Goal: Check status: Check status

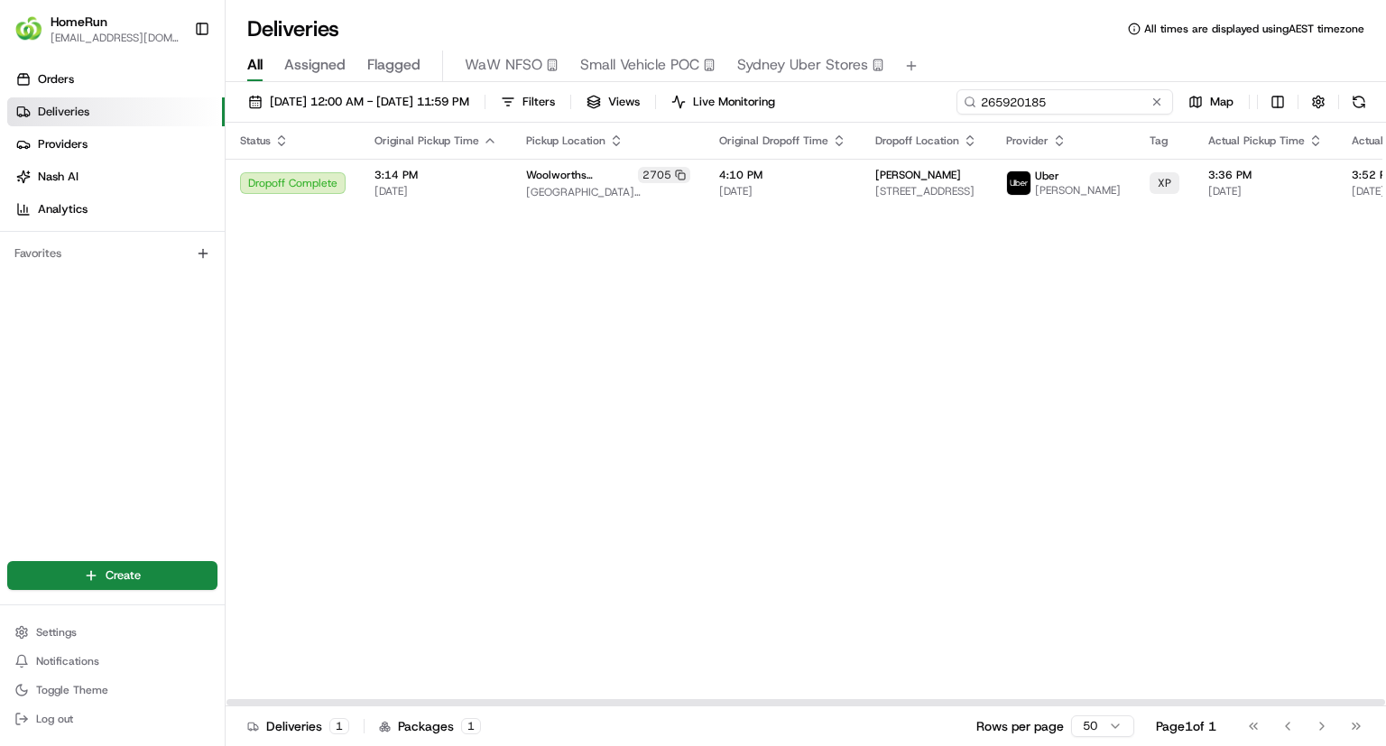
drag, startPoint x: 0, startPoint y: 0, endPoint x: 742, endPoint y: 39, distance: 742.6
click at [756, 40] on div "Deliveries All times are displayed using AEST timezone All Assigned Flagged WaW…" at bounding box center [806, 373] width 1160 height 746
paste input "838881"
type input "265838881"
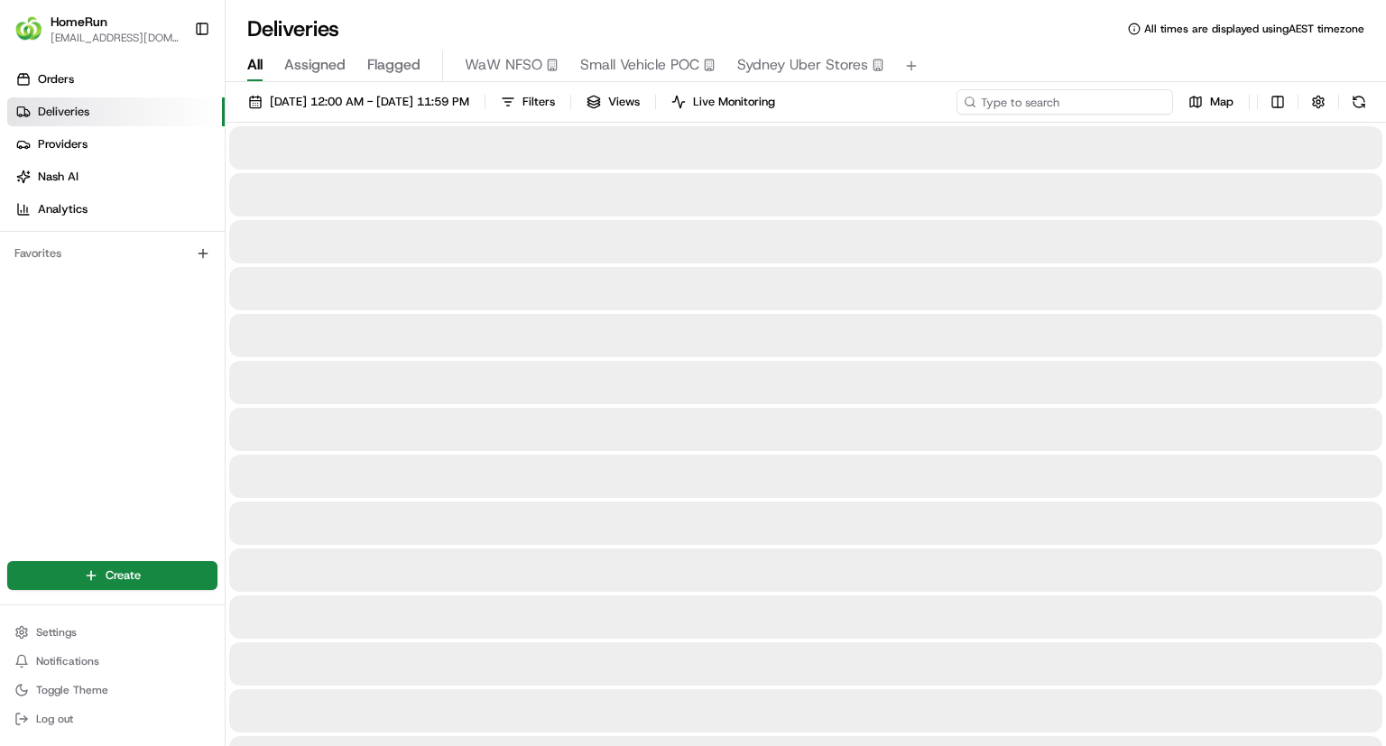
click at [1095, 109] on input at bounding box center [1064, 101] width 217 height 25
paste input "265822208"
type input "265822208"
click at [1077, 100] on input at bounding box center [1064, 101] width 217 height 25
paste input "265815749"
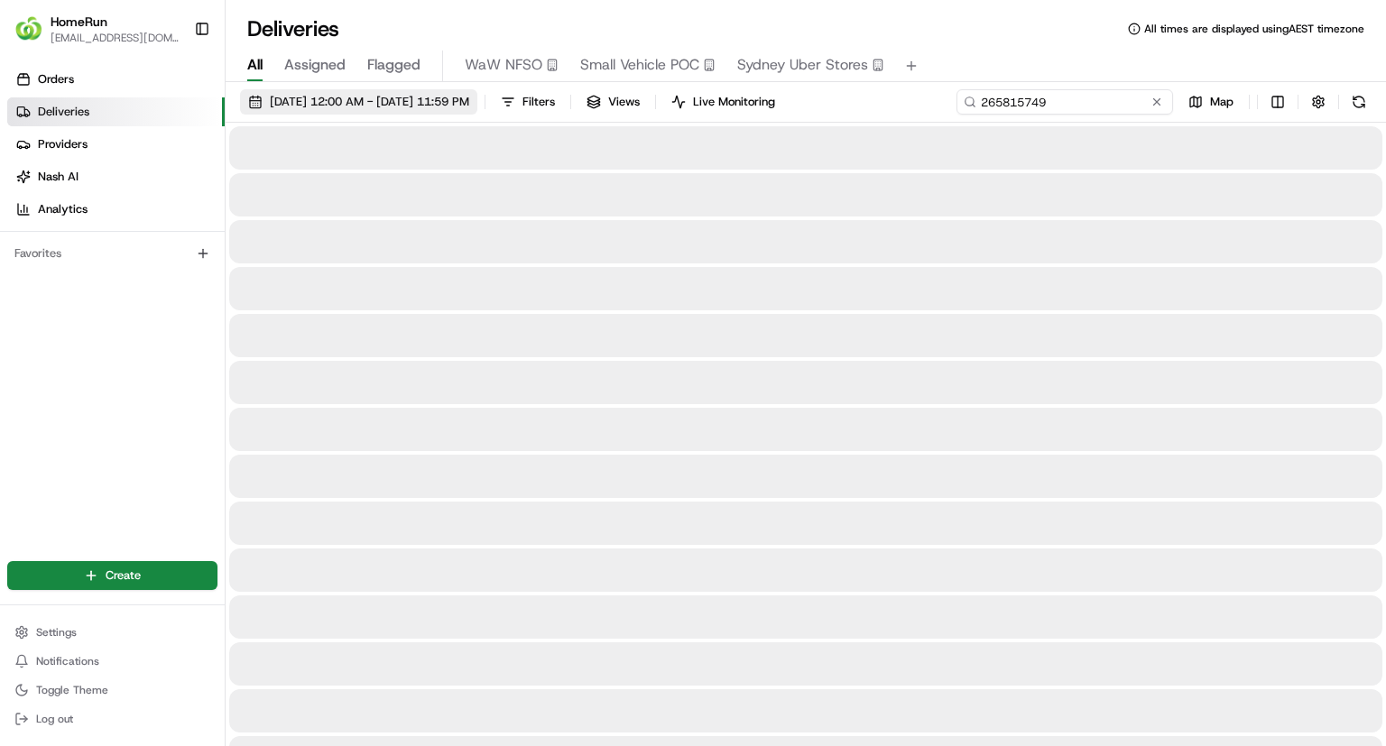
type input "265815749"
click at [477, 114] on button "[DATE] 12:00 AM - [DATE] 11:59 PM" at bounding box center [358, 101] width 237 height 25
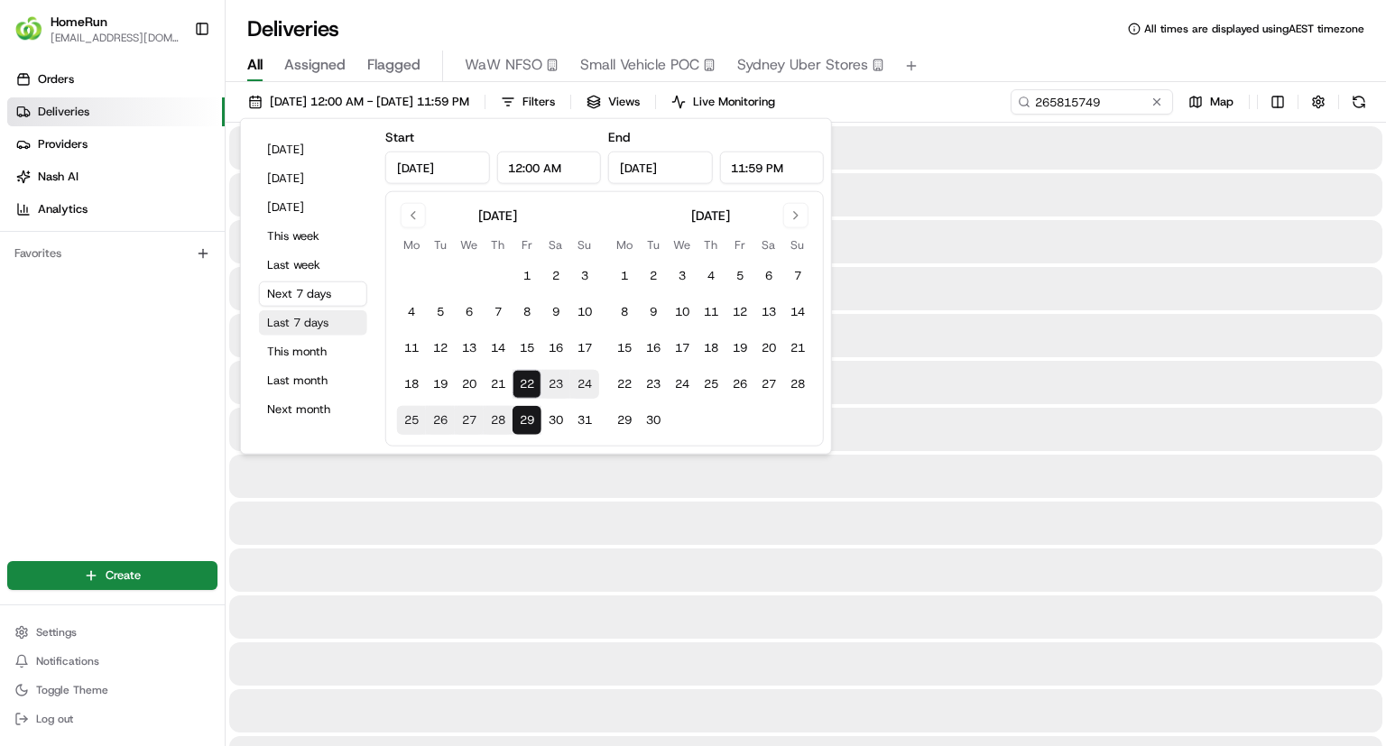
click at [315, 327] on button "Last 7 days" at bounding box center [313, 322] width 108 height 25
type input "Aug 15, 2025"
type input "Aug 22, 2025"
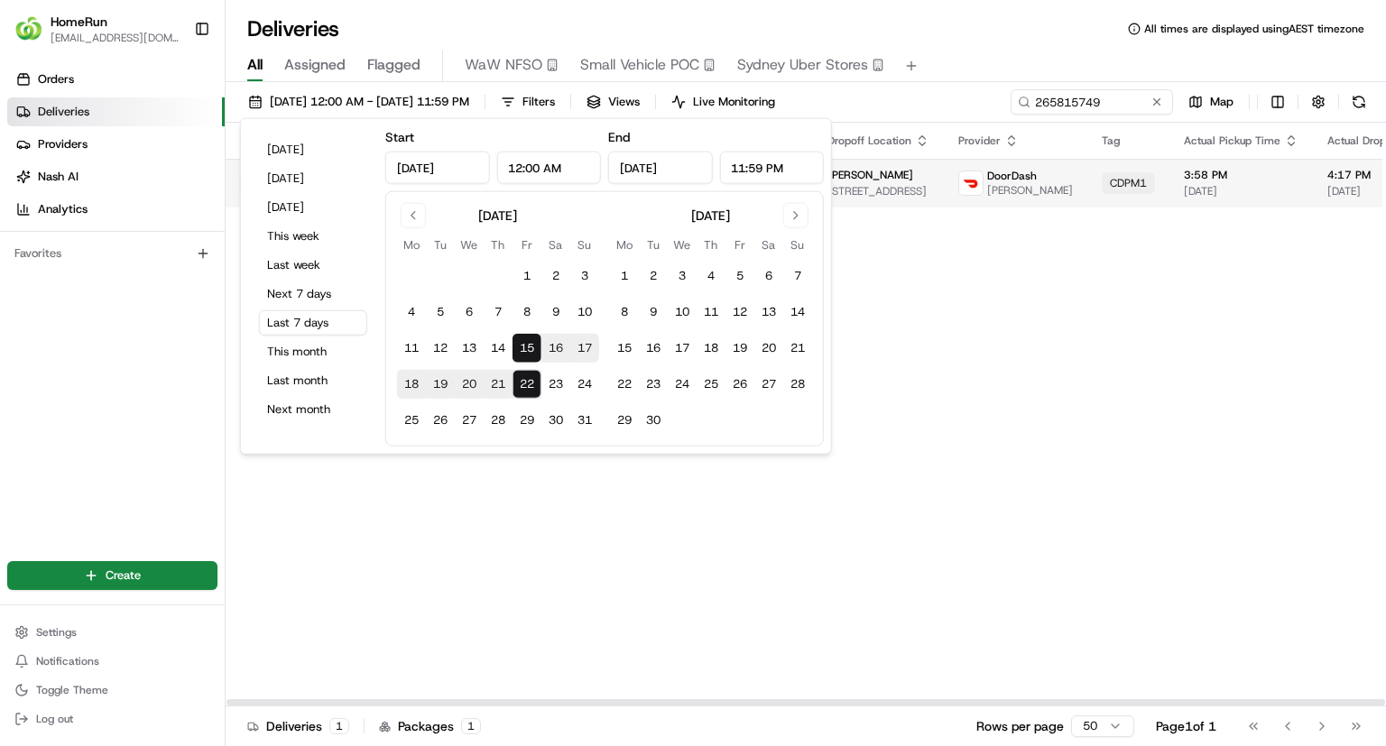
drag, startPoint x: 1079, startPoint y: 379, endPoint x: 850, endPoint y: 163, distance: 314.6
click at [1081, 375] on div "Status Original Pickup Time Pickup Location Original Dropoff Time Dropoff Locat…" at bounding box center [1018, 415] width 1585 height 584
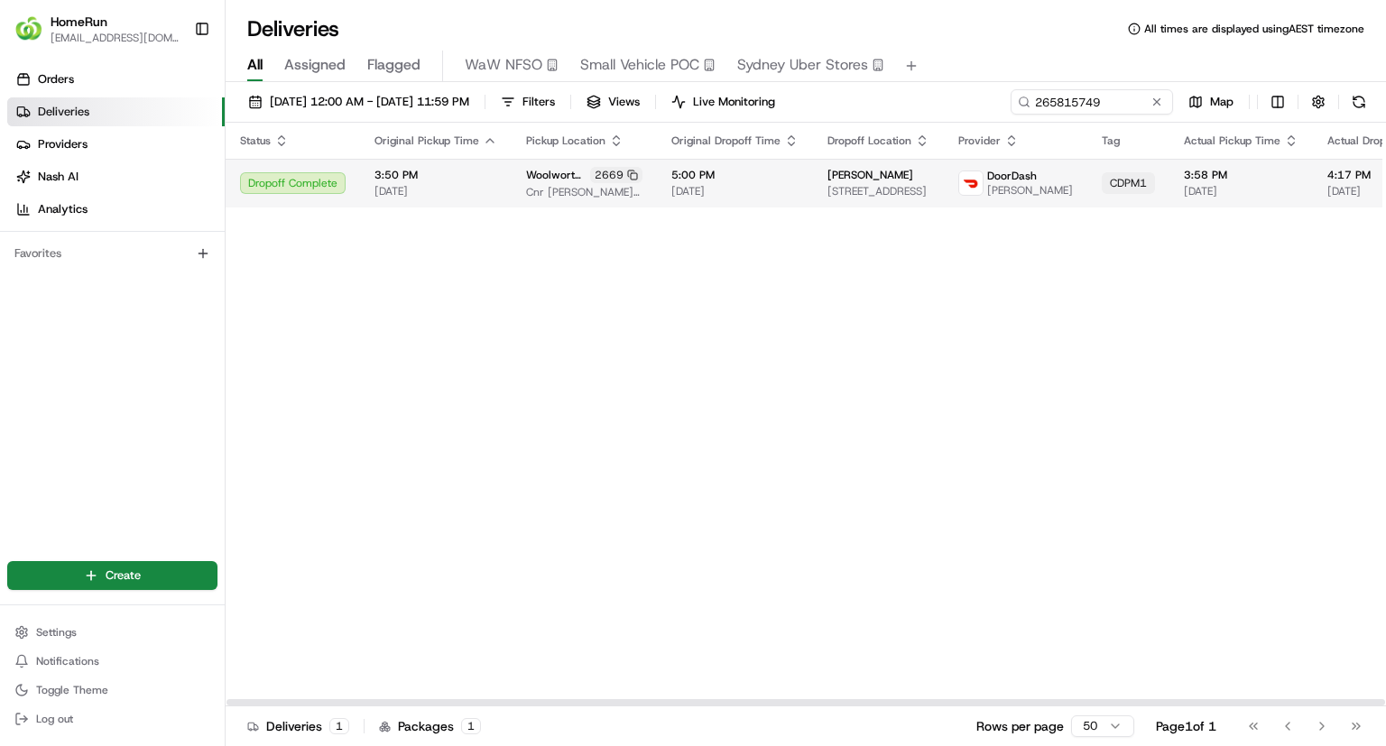
click at [520, 175] on td "Woolworths Cairns Central 2669 Cnr McLeod St & Alpin St, Cairns, QLD 4870, AU" at bounding box center [584, 183] width 145 height 49
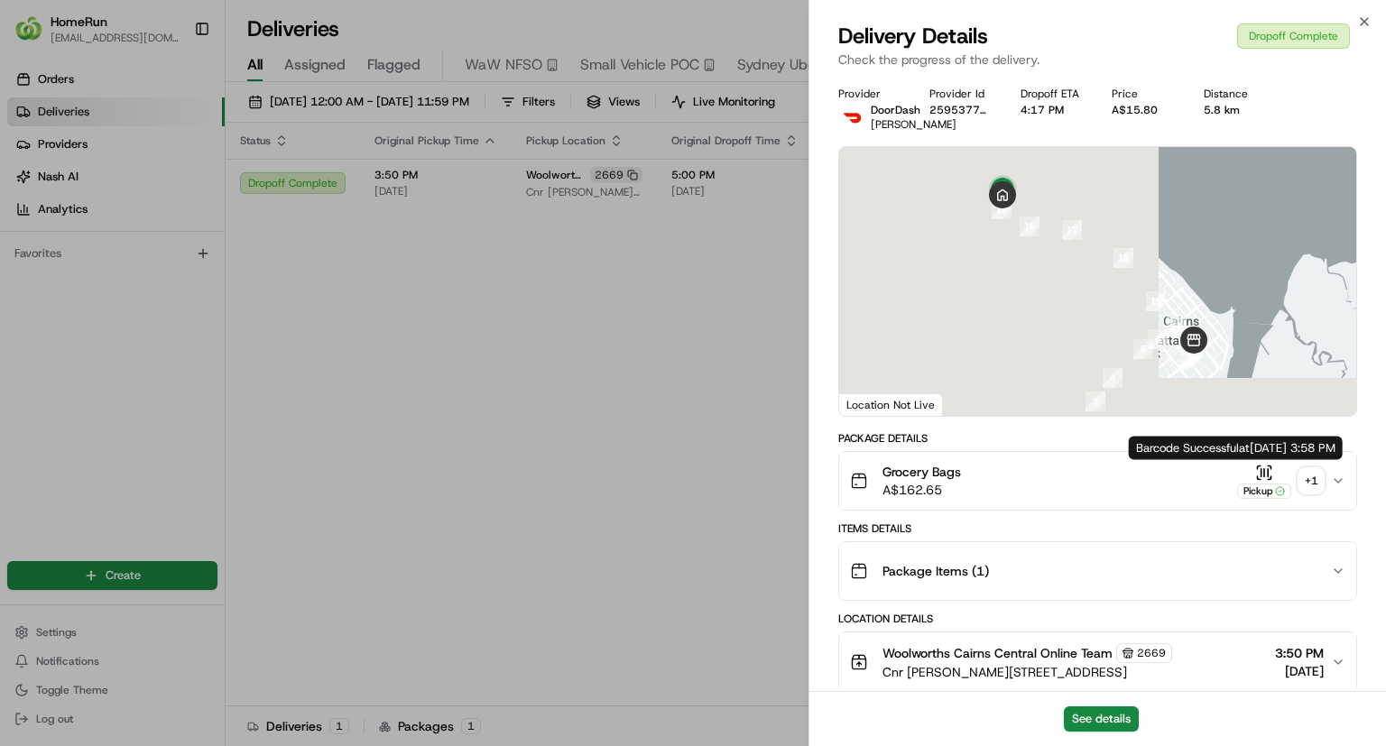
click at [1305, 475] on div "+ 1" at bounding box center [1310, 480] width 25 height 25
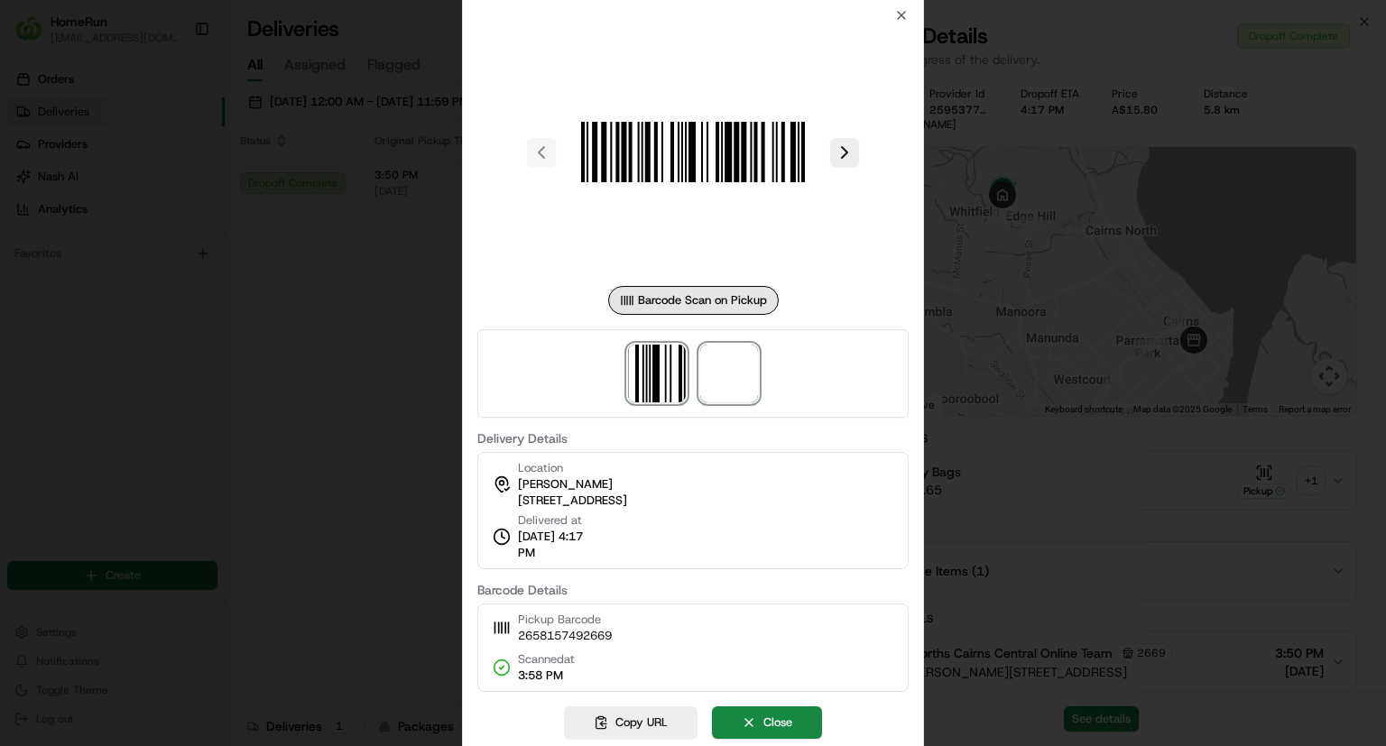
click at [729, 373] on span at bounding box center [729, 374] width 58 height 58
